Goal: Information Seeking & Learning: Learn about a topic

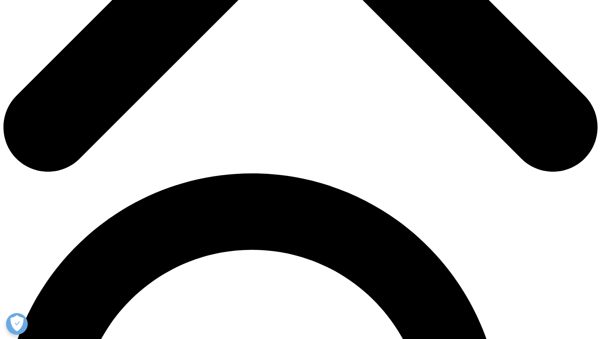
scroll to position [439, 0]
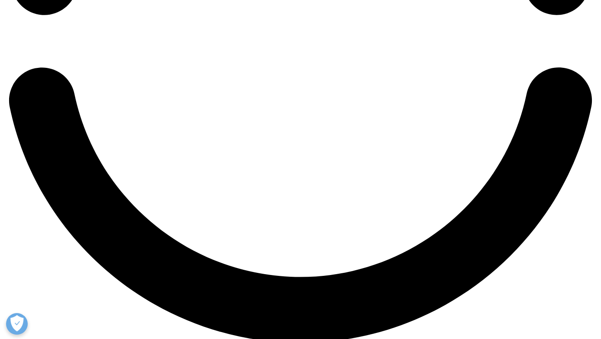
scroll to position [1469, 0]
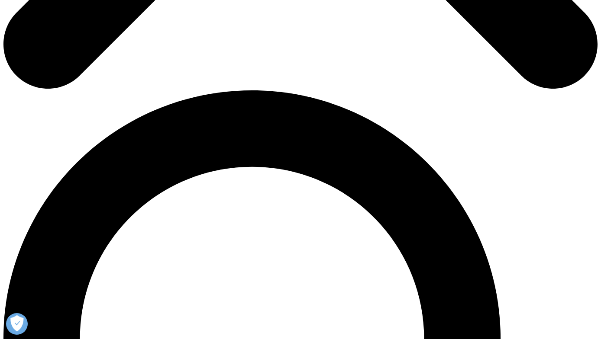
scroll to position [521, 0]
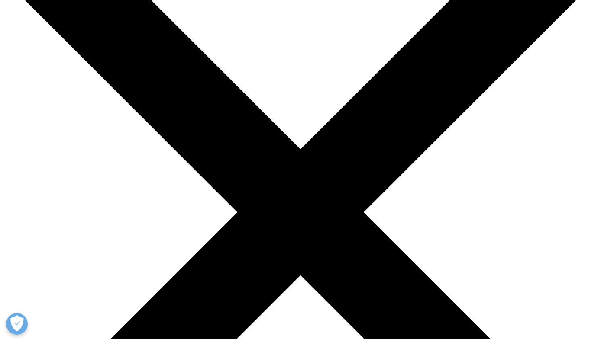
scroll to position [97, 0]
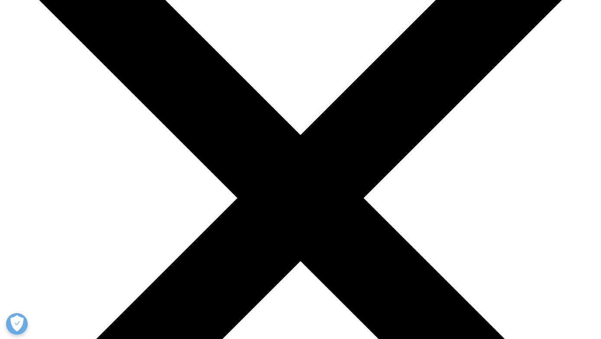
scroll to position [113, 0]
